Goal: Task Accomplishment & Management: Manage account settings

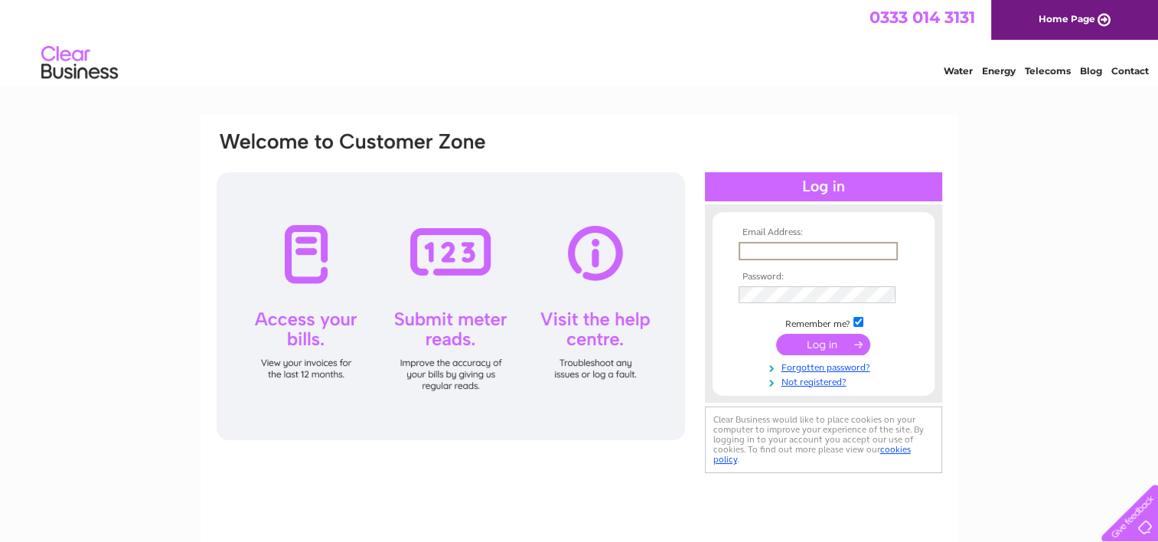
click at [743, 252] on input "text" at bounding box center [818, 251] width 159 height 18
click at [755, 248] on input "text" at bounding box center [818, 251] width 159 height 18
type input "accounts@ssf.org.uk"
click at [839, 347] on input "submit" at bounding box center [823, 343] width 94 height 21
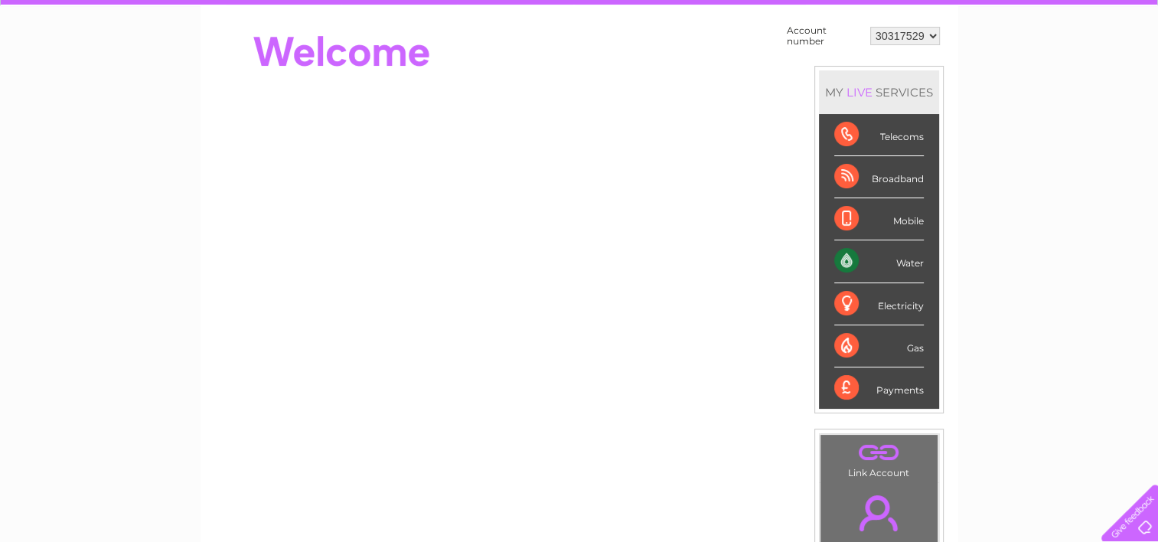
scroll to position [62, 0]
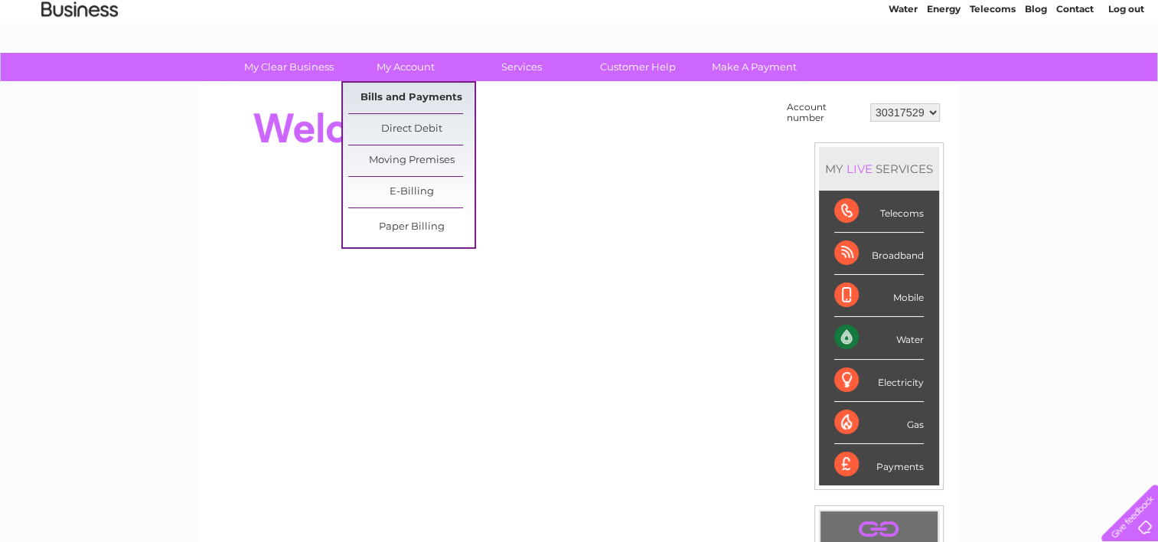
click at [425, 101] on link "Bills and Payments" at bounding box center [411, 98] width 126 height 31
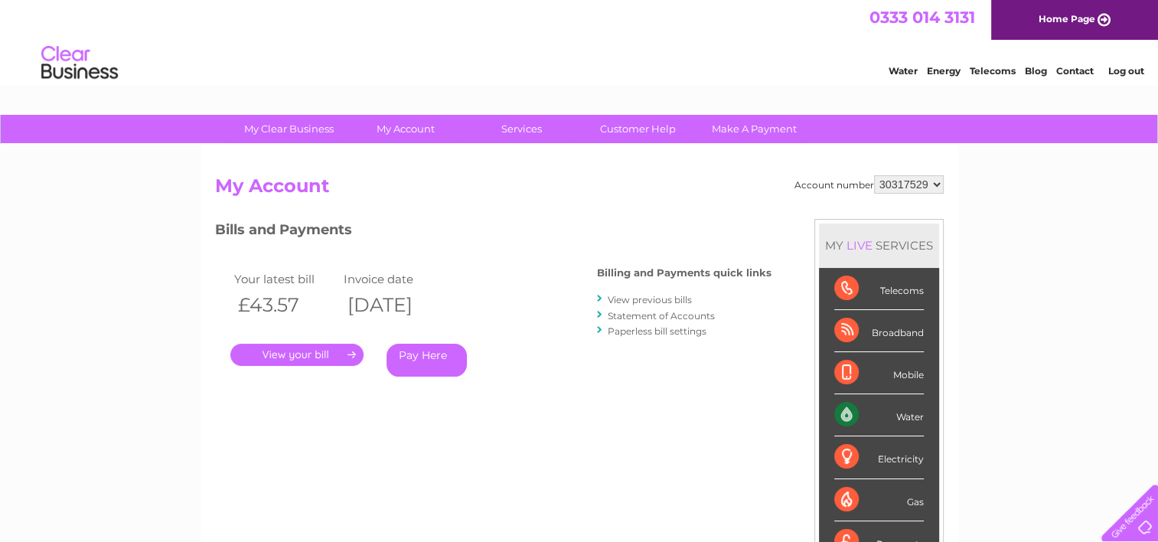
click at [320, 354] on link "." at bounding box center [296, 355] width 133 height 22
